Goal: Check status

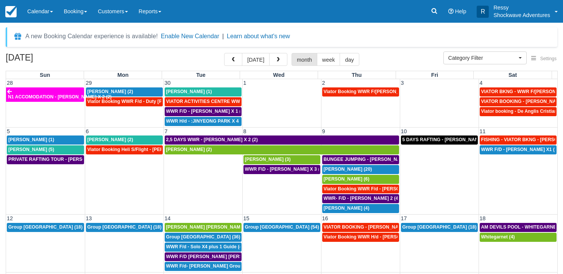
select select
click at [236, 61] on span "button" at bounding box center [233, 59] width 5 height 5
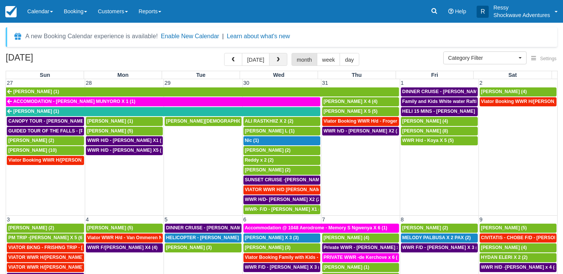
click at [276, 57] on span "button" at bounding box center [278, 59] width 5 height 5
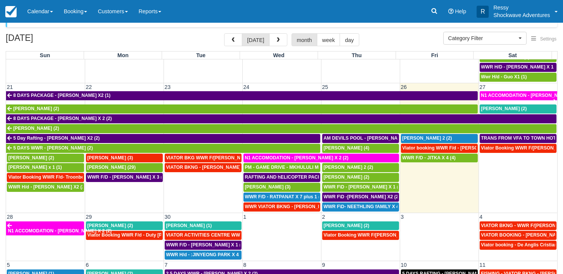
scroll to position [38, 0]
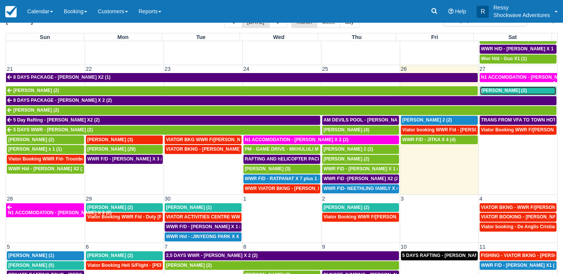
click at [509, 88] on span "[PERSON_NAME] (2)" at bounding box center [504, 90] width 46 height 5
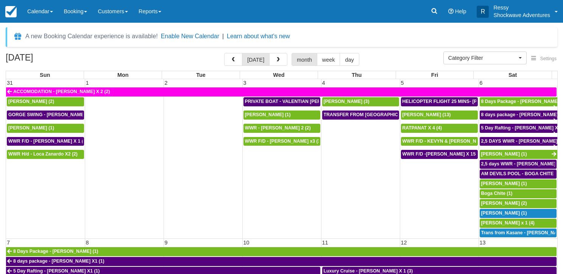
select select
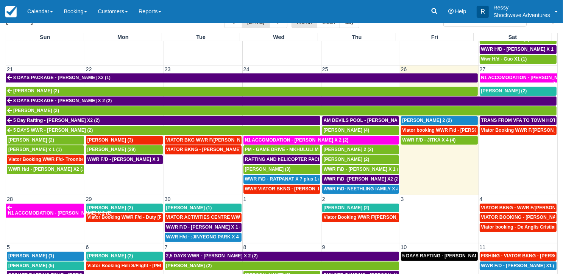
scroll to position [341, 0]
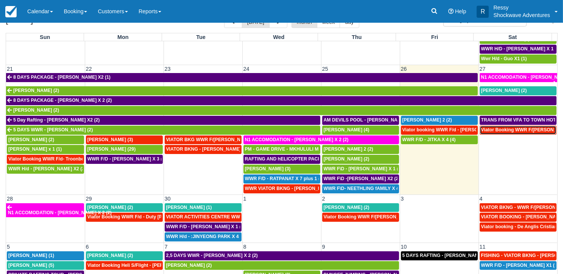
click at [507, 127] on span "Viator Booking WWR F/D - Gorgi, Philipp (2)" at bounding box center [529, 129] width 97 height 5
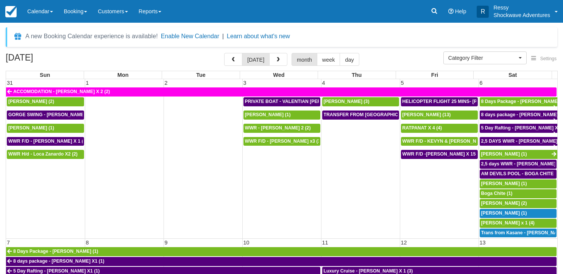
select select
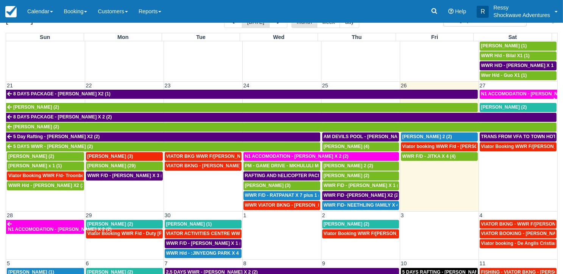
scroll to position [341, 0]
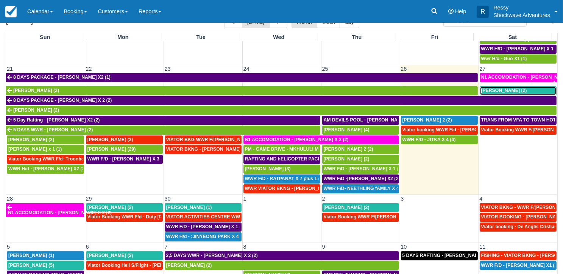
click at [484, 88] on span "[PERSON_NAME] (2)" at bounding box center [504, 90] width 46 height 5
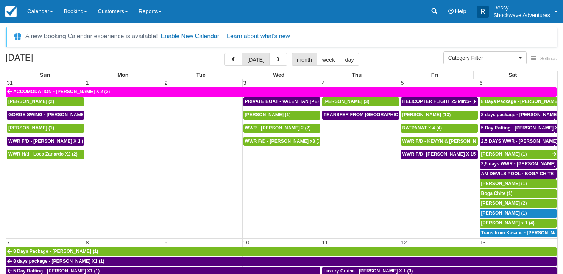
select select
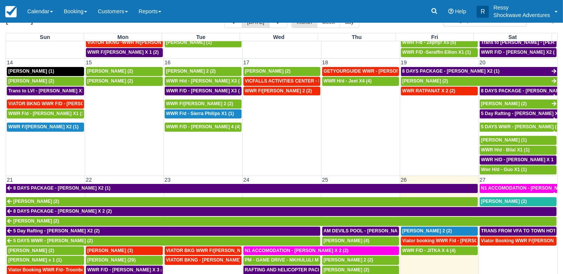
scroll to position [265, 0]
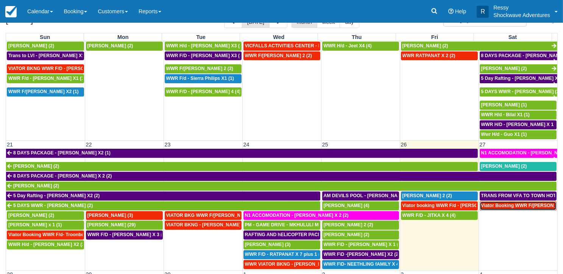
click at [500, 203] on span "Viator Booking WWR F/[PERSON_NAME] (2)" at bounding box center [529, 205] width 97 height 5
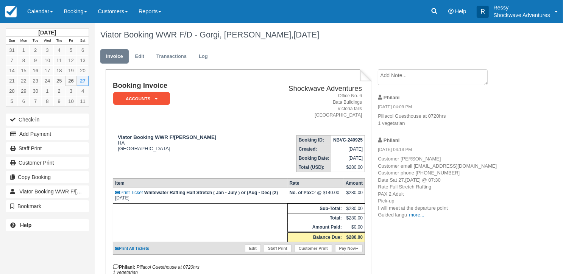
click at [416, 219] on p "Customer [PERSON_NAME] email [EMAIL_ADDRESS][DOMAIN_NAME] Customer phone [PHONE…" at bounding box center [442, 187] width 128 height 63
click at [420, 218] on link "more..." at bounding box center [416, 215] width 15 height 6
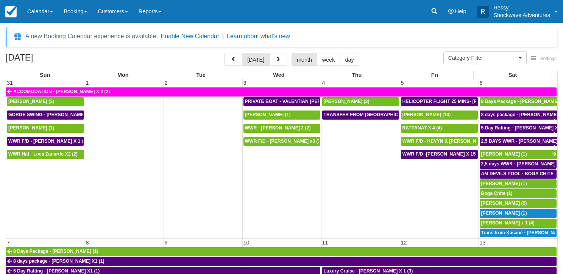
select select
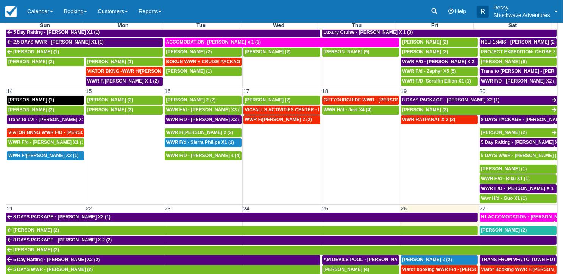
scroll to position [67, 0]
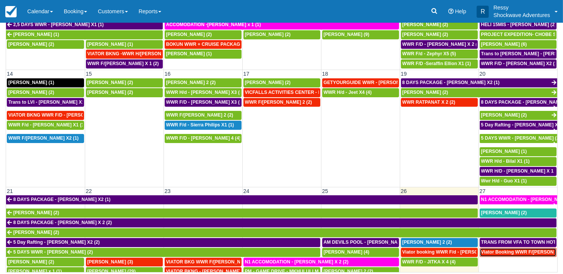
click at [515, 250] on span "Viator Booking WWR F/[PERSON_NAME] (2)" at bounding box center [529, 252] width 97 height 5
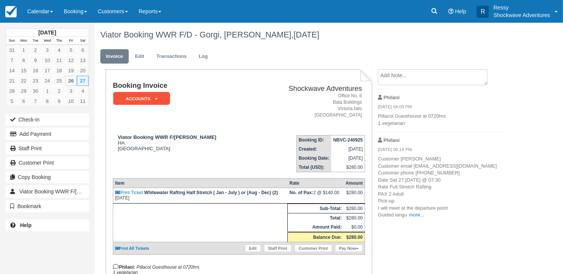
click at [427, 219] on p "Customer [PERSON_NAME] email [EMAIL_ADDRESS][DOMAIN_NAME] Customer phone [PHONE…" at bounding box center [442, 187] width 128 height 63
click at [421, 218] on link "more..." at bounding box center [416, 215] width 15 height 6
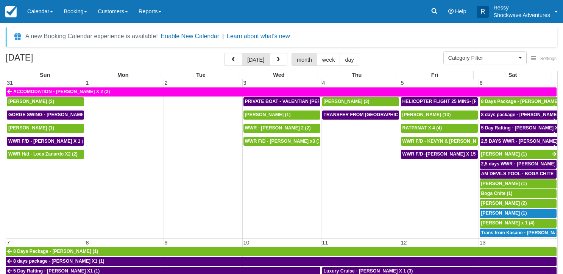
select select
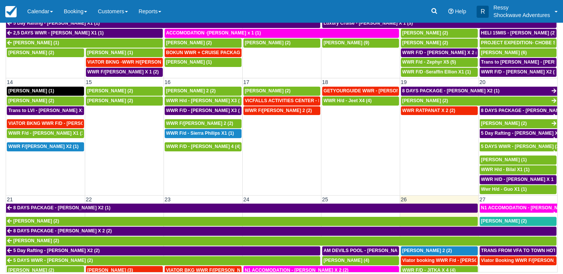
scroll to position [189, 0]
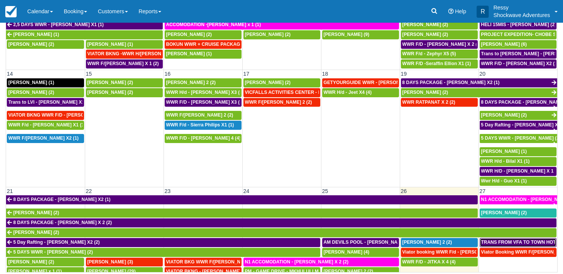
click at [502, 240] on span "TRANS FROM VFA TO TOWN HOTYELS - [PERSON_NAME] X 2 (2)" at bounding box center [553, 242] width 145 height 5
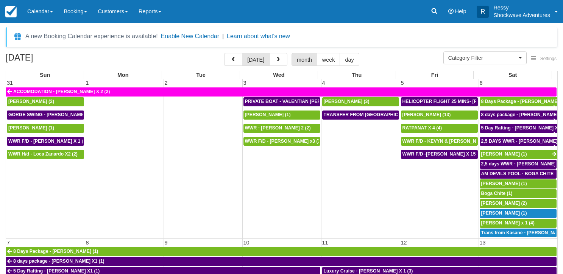
select select
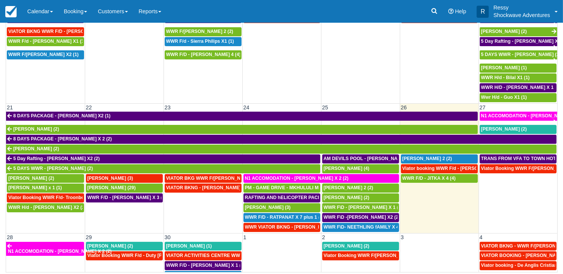
scroll to position [323, 0]
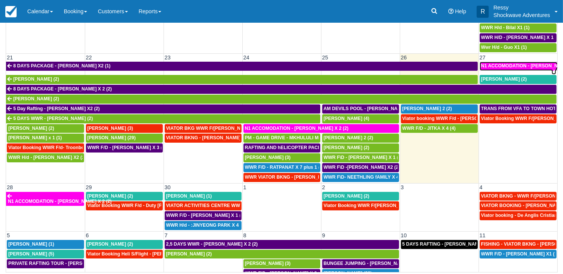
click at [527, 63] on span "N1 ACCOMODATION - [PERSON_NAME] X 2 (2)" at bounding box center [533, 65] width 104 height 5
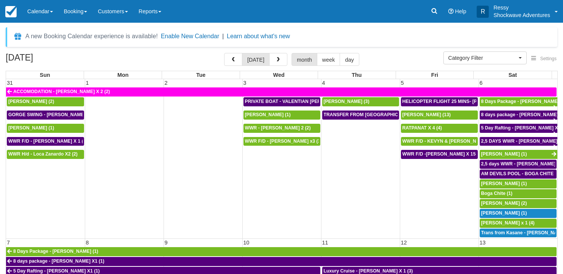
select select
